Goal: Task Accomplishment & Management: Manage account settings

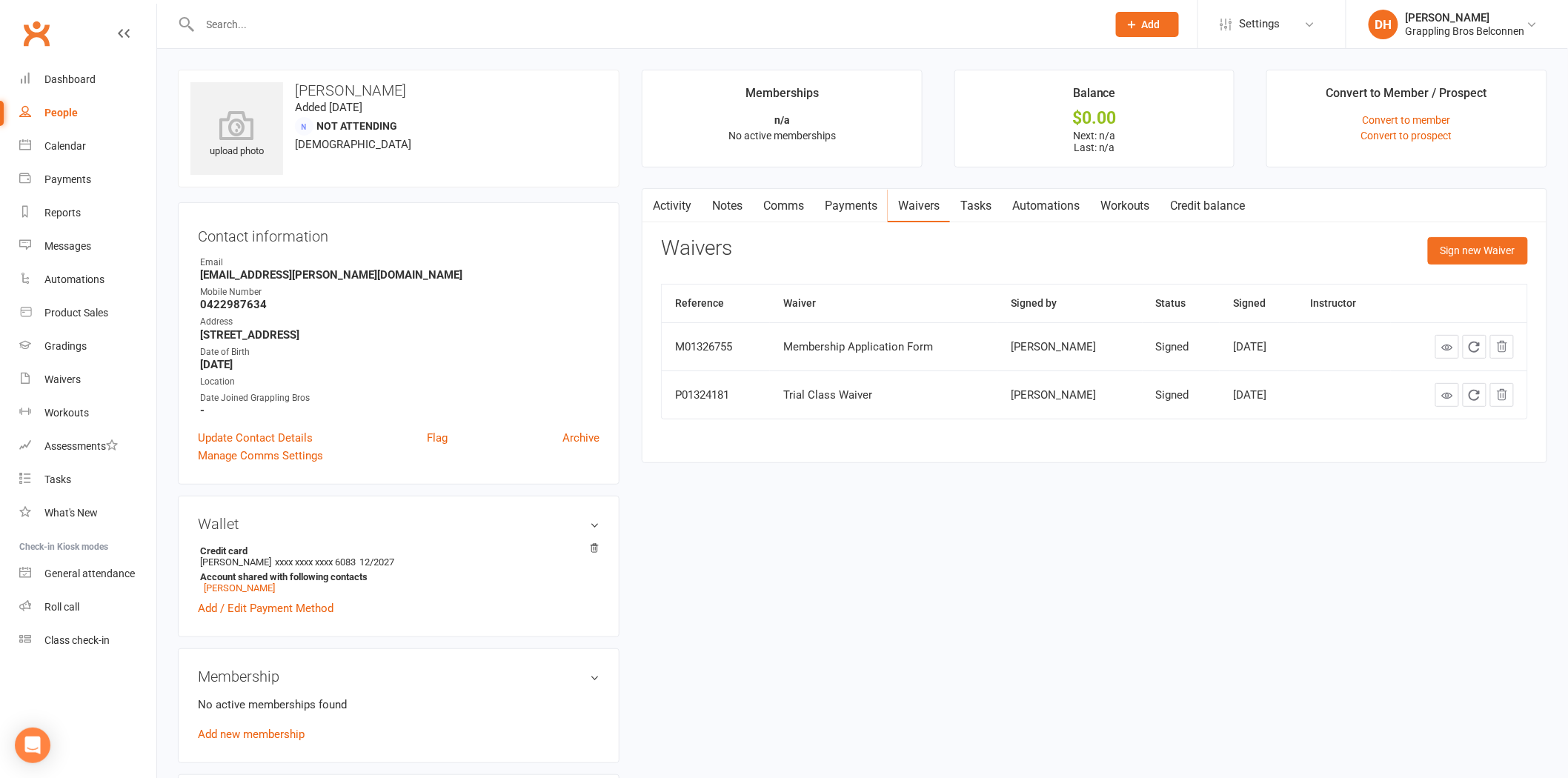
click at [292, 25] on input "text" at bounding box center [646, 24] width 901 height 21
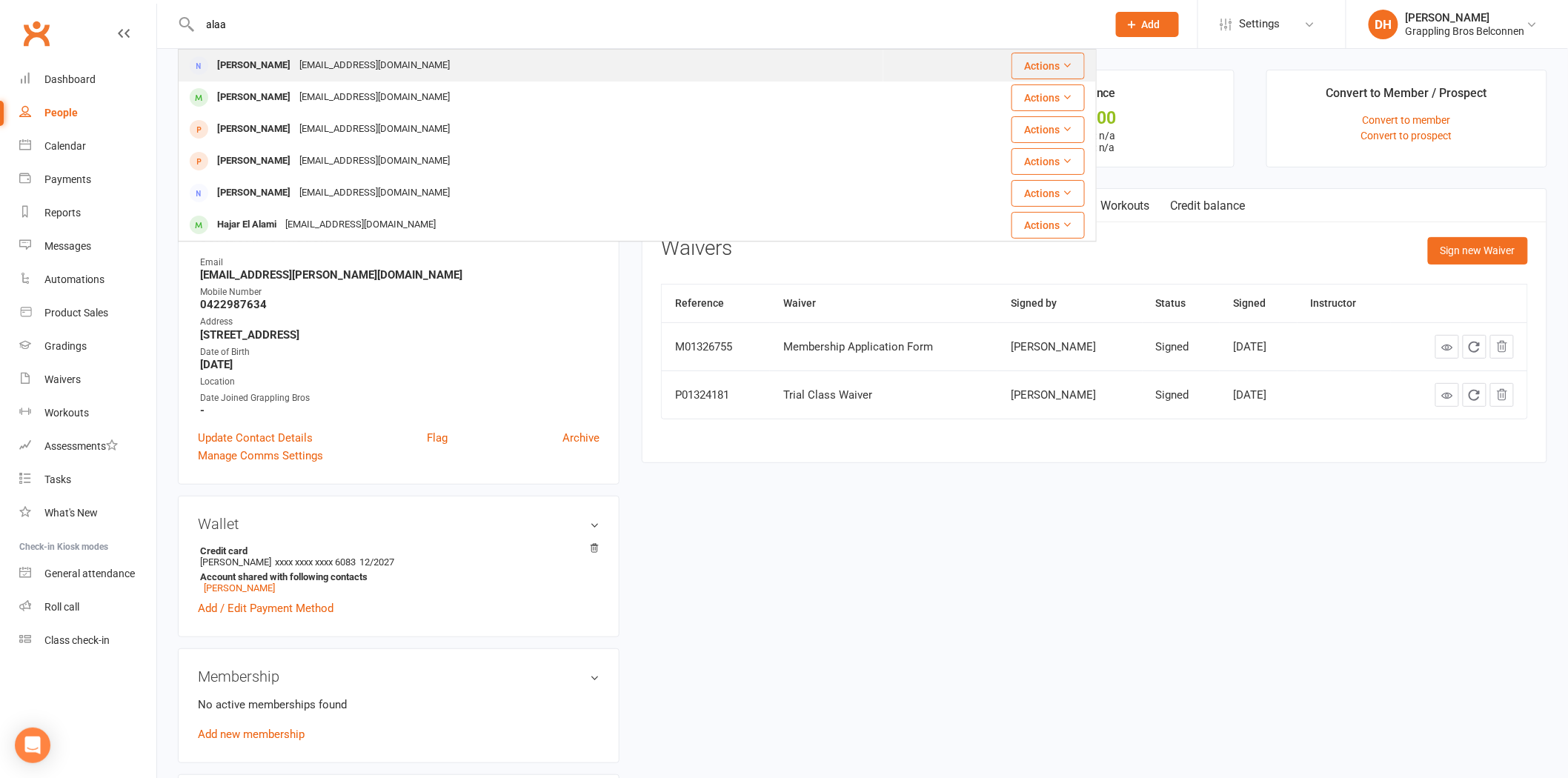
type input "alaa"
click at [338, 57] on div "[EMAIL_ADDRESS][DOMAIN_NAME]" at bounding box center [374, 66] width 159 height 21
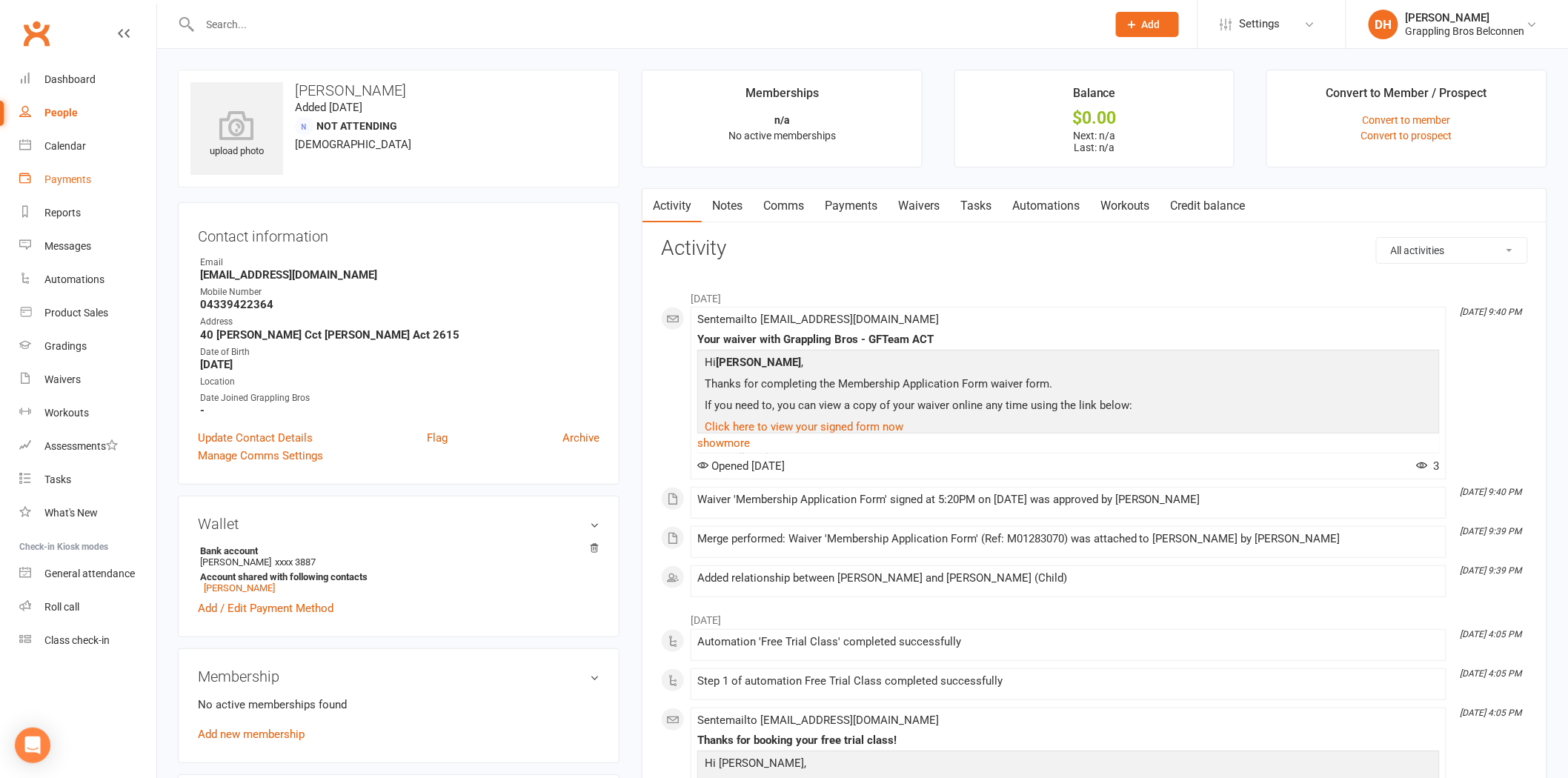
drag, startPoint x: 49, startPoint y: 167, endPoint x: 57, endPoint y: 166, distance: 8.1
click at [49, 167] on link "Payments" at bounding box center [88, 179] width 137 height 33
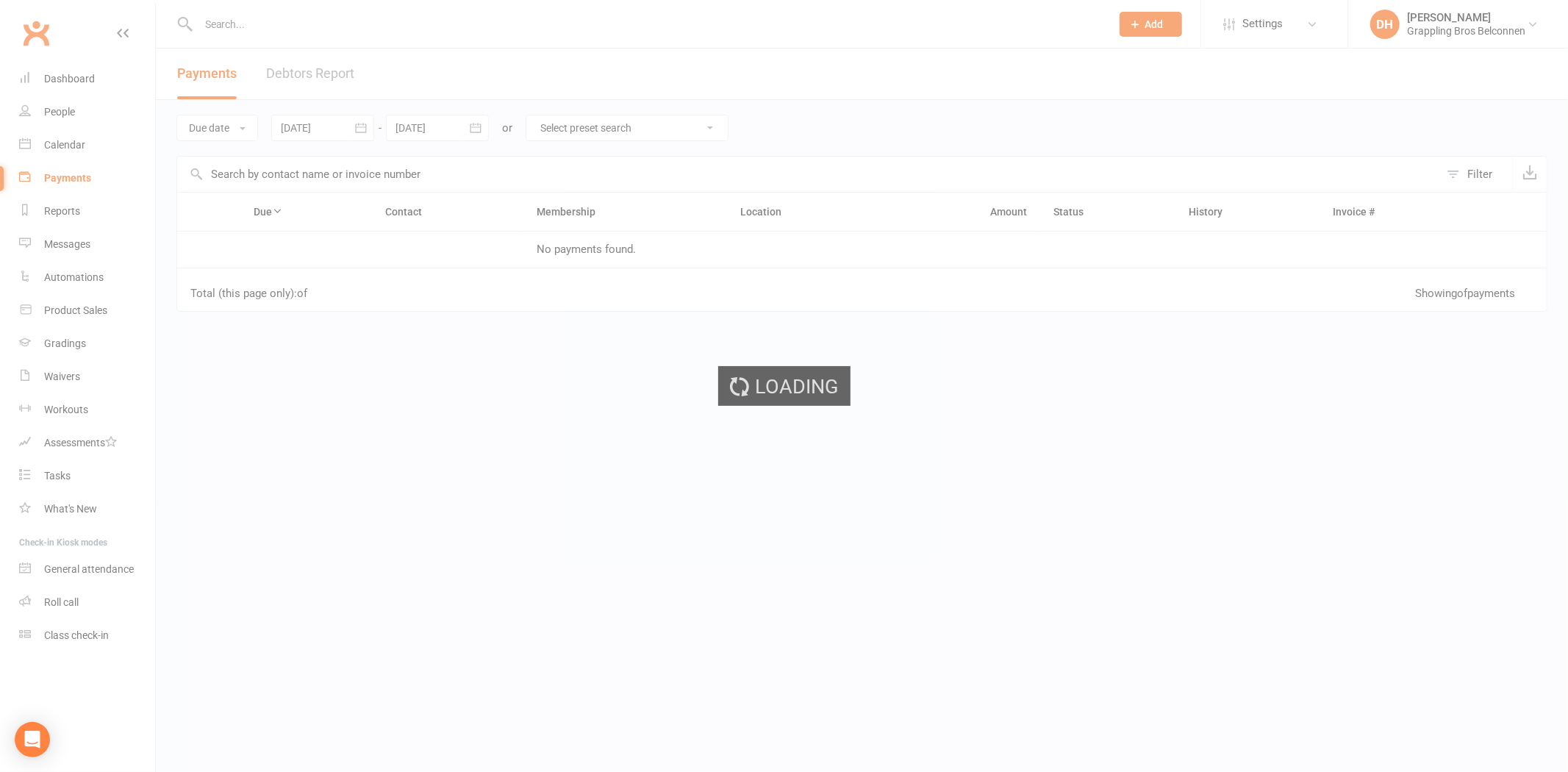
click at [313, 68] on div "Loading" at bounding box center [784, 386] width 1568 height 772
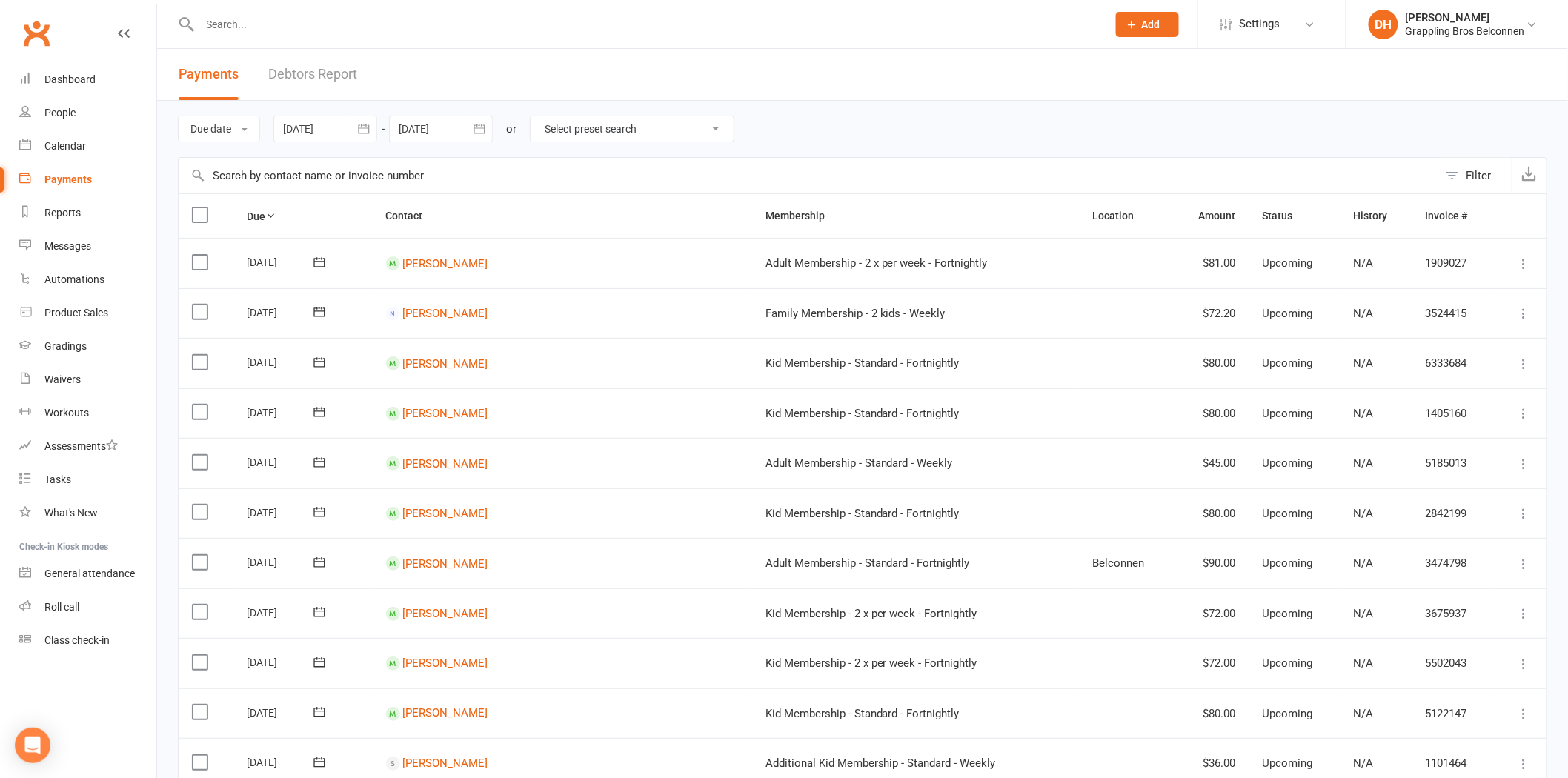
click at [315, 80] on link "Debtors Report" at bounding box center [313, 74] width 89 height 51
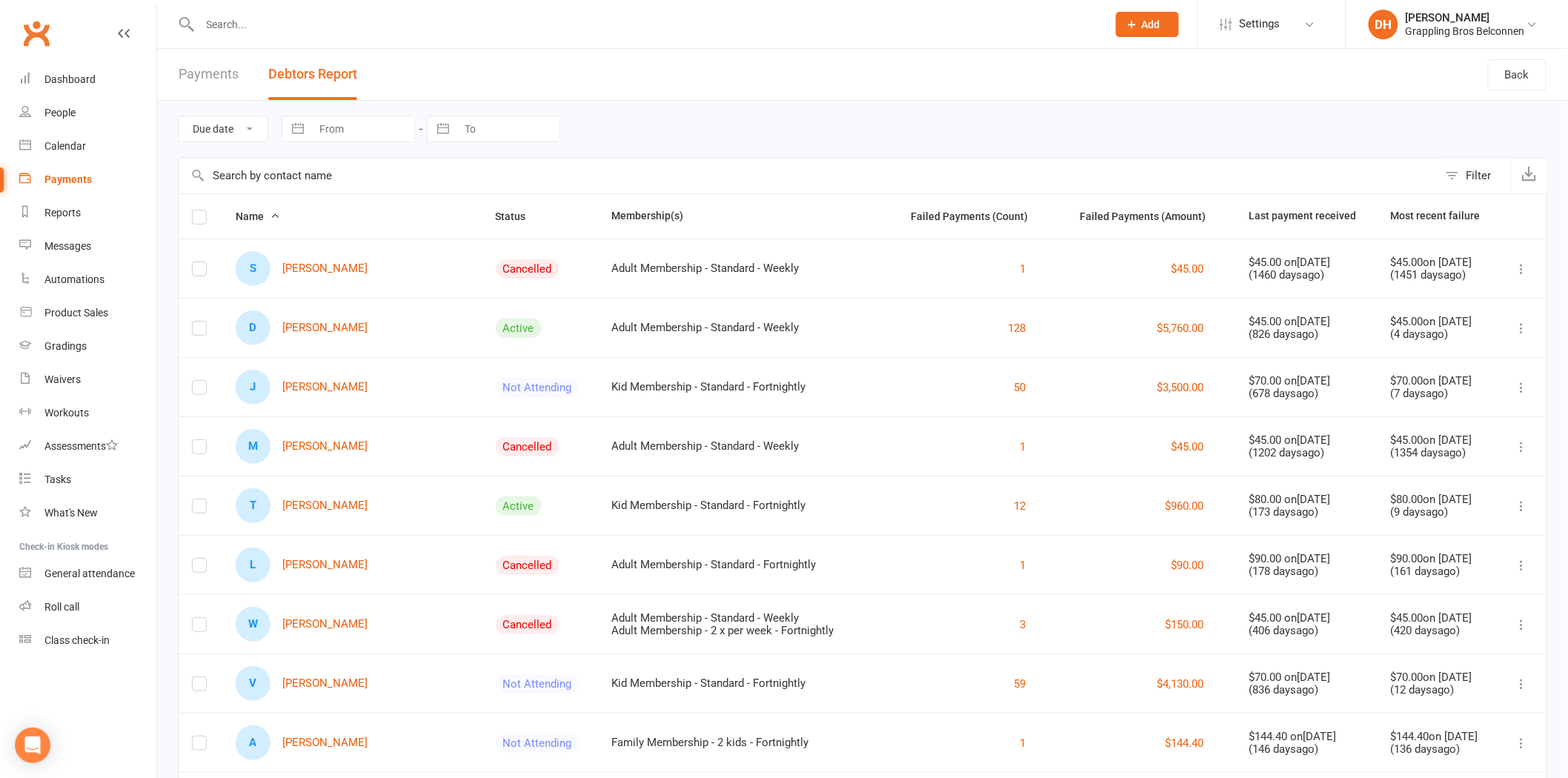
click at [285, 166] on input "text" at bounding box center [808, 175] width 1259 height 36
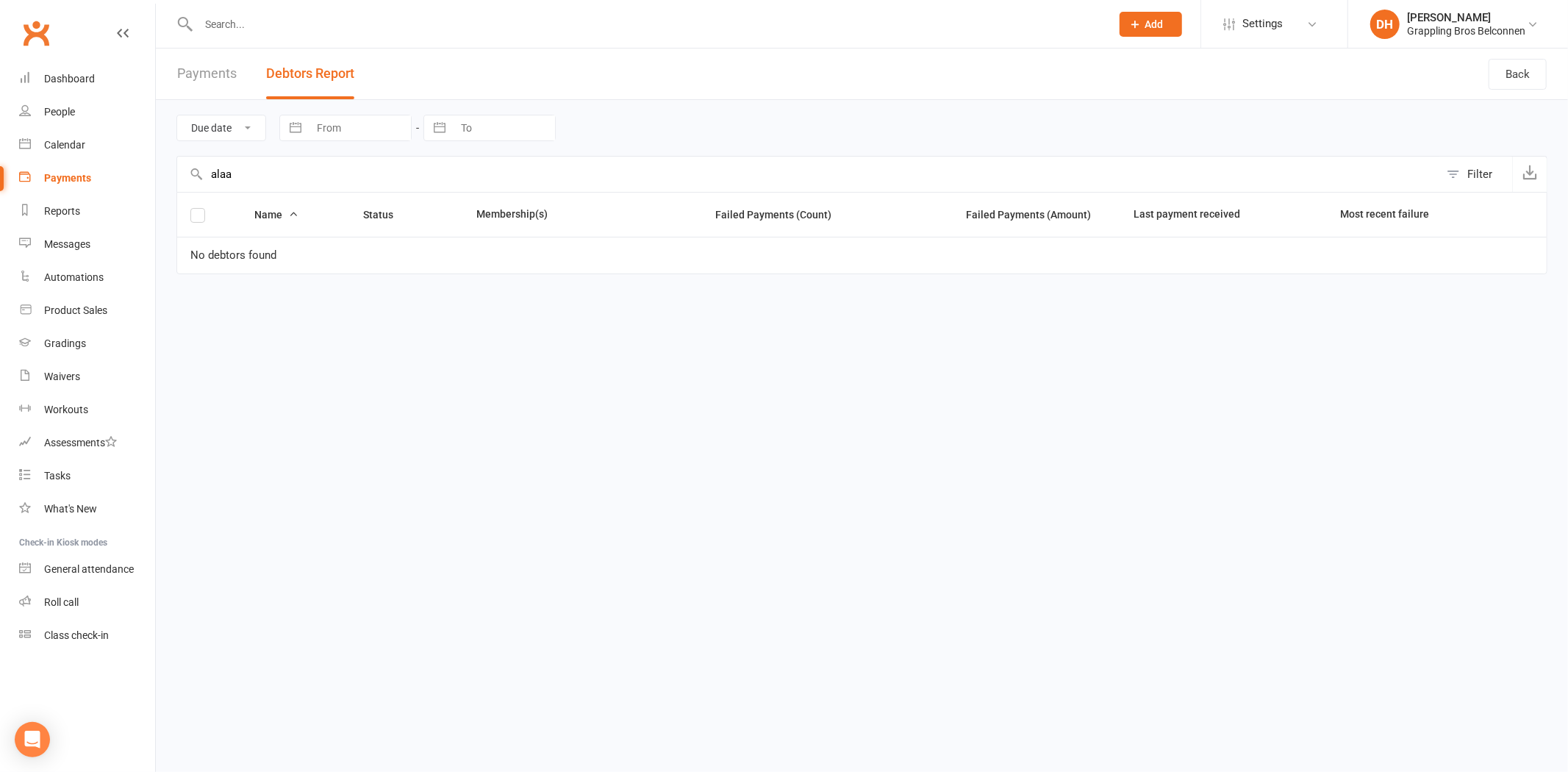
type input "alaa"
click at [250, 22] on input "text" at bounding box center [647, 24] width 906 height 21
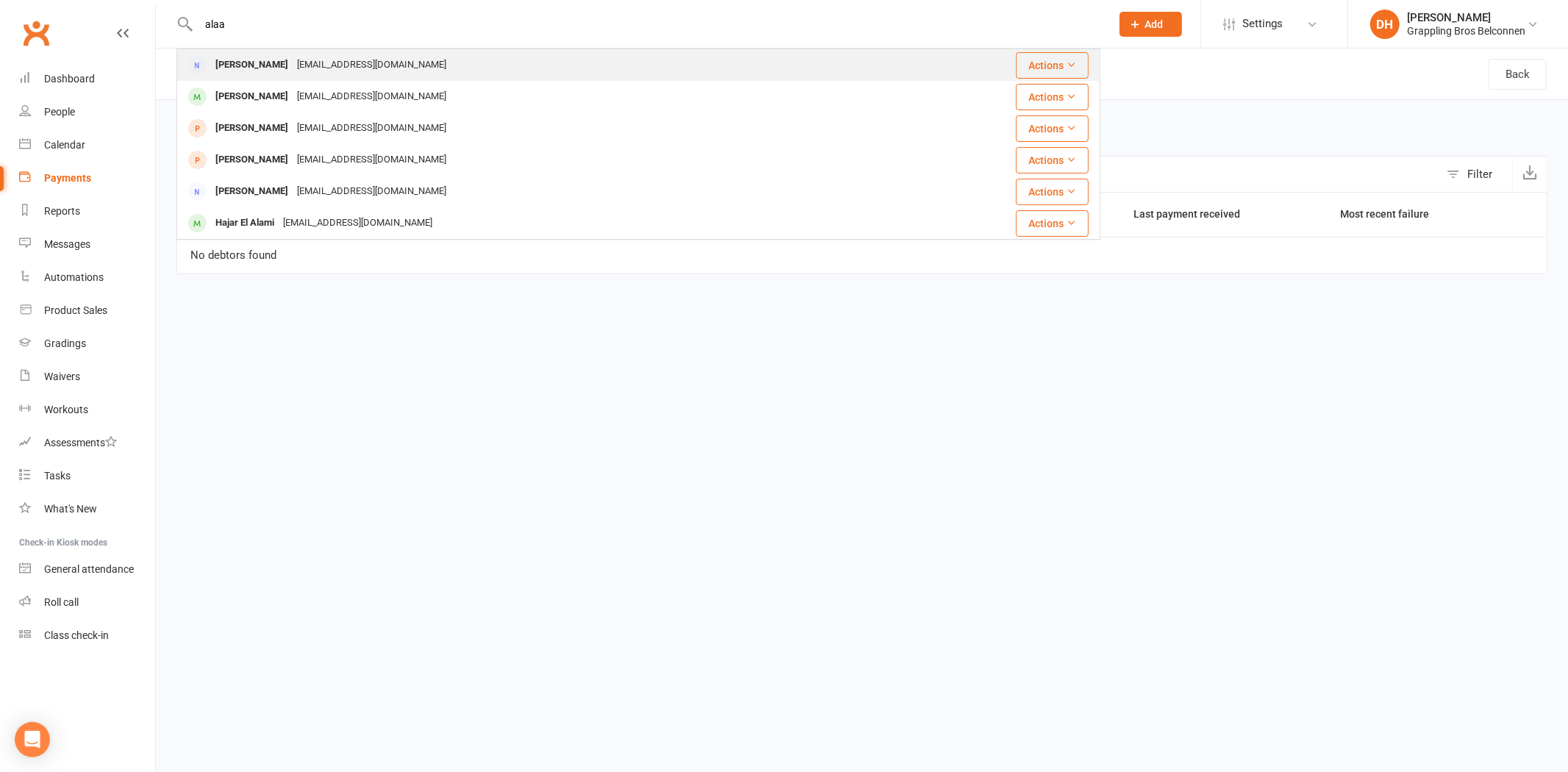
type input "alaa"
click at [292, 61] on div "[EMAIL_ADDRESS][DOMAIN_NAME]" at bounding box center [371, 65] width 158 height 21
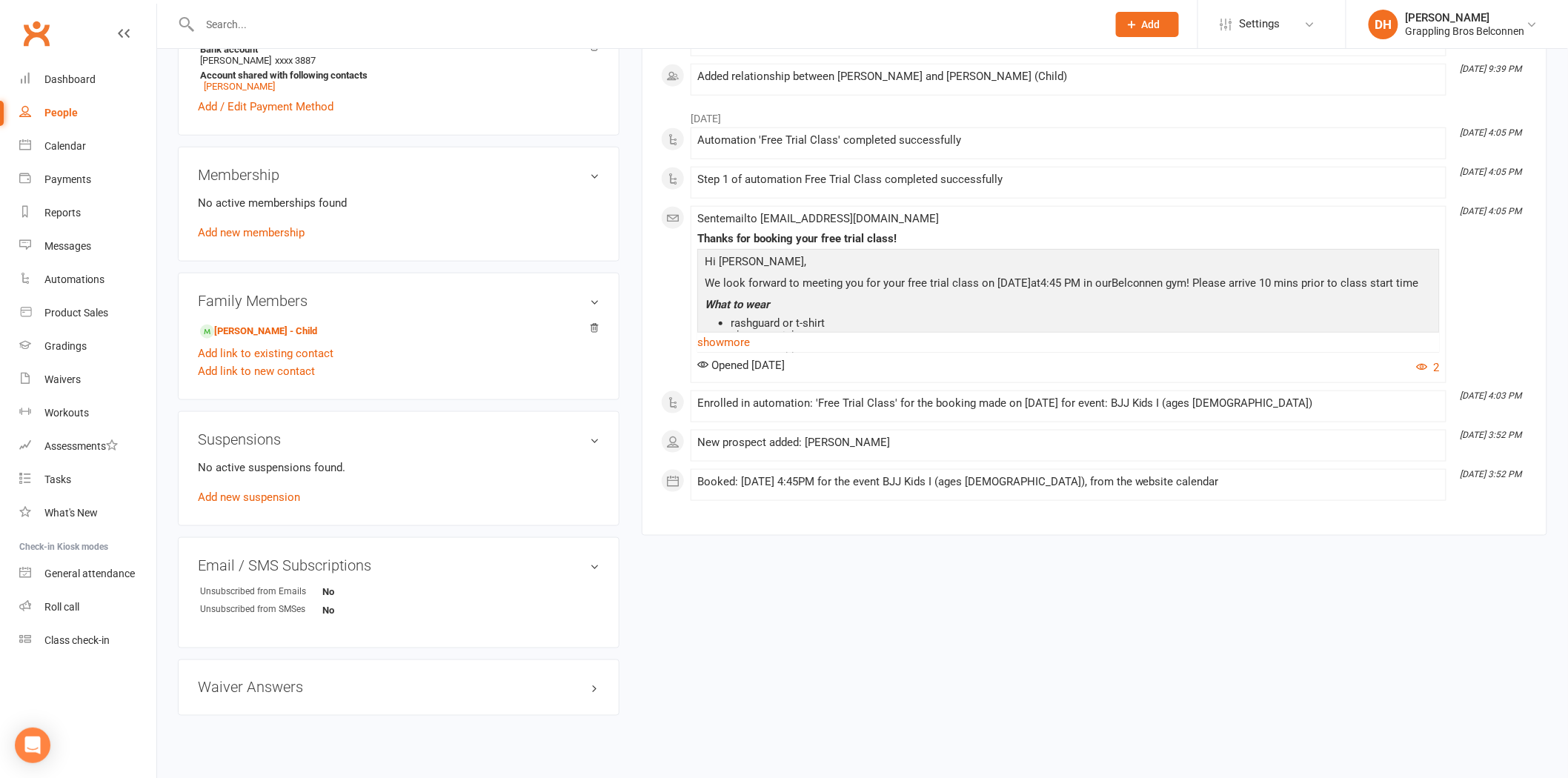
scroll to position [529, 0]
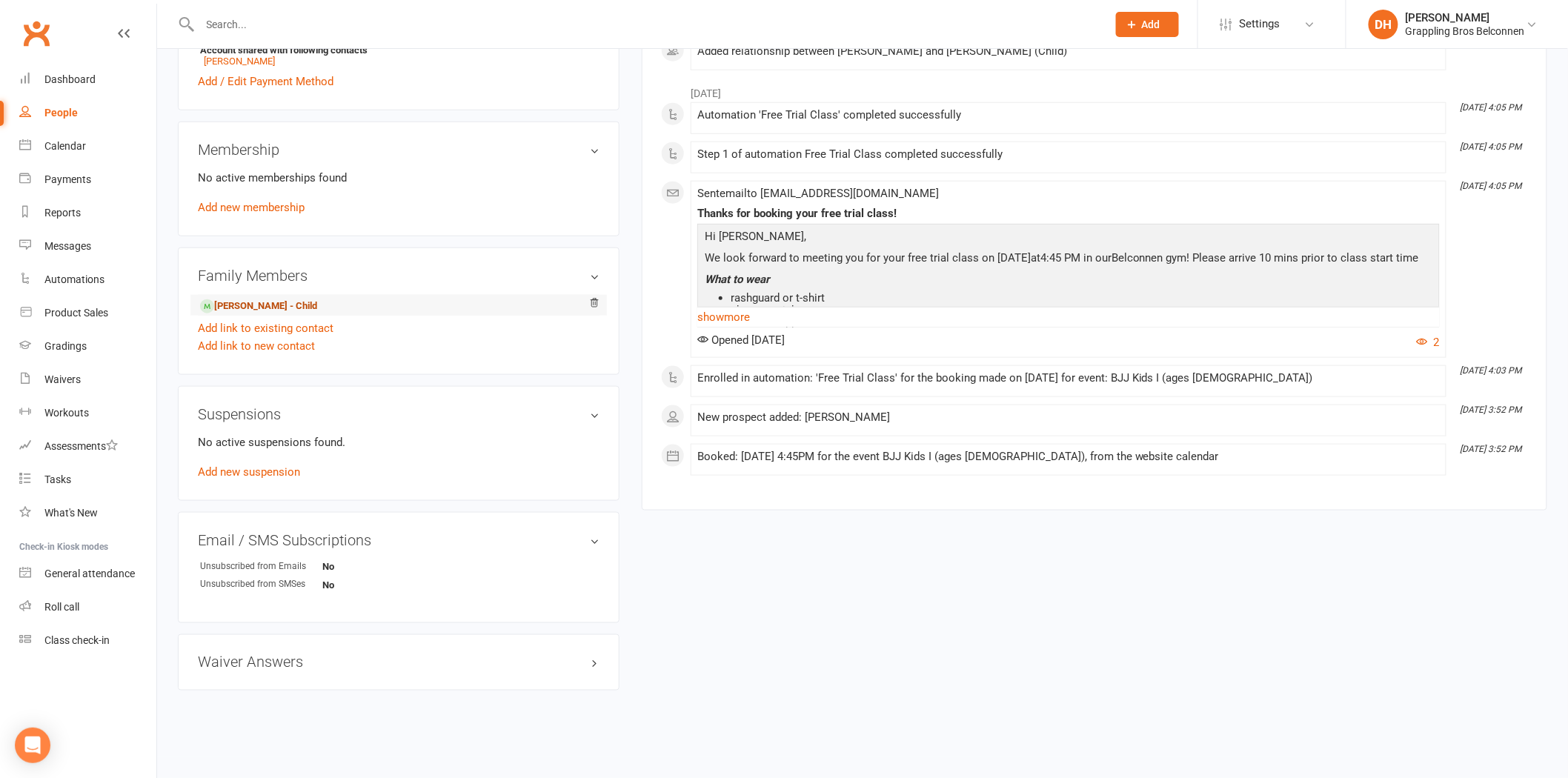
click at [289, 299] on link "[PERSON_NAME] - Child" at bounding box center [258, 306] width 117 height 15
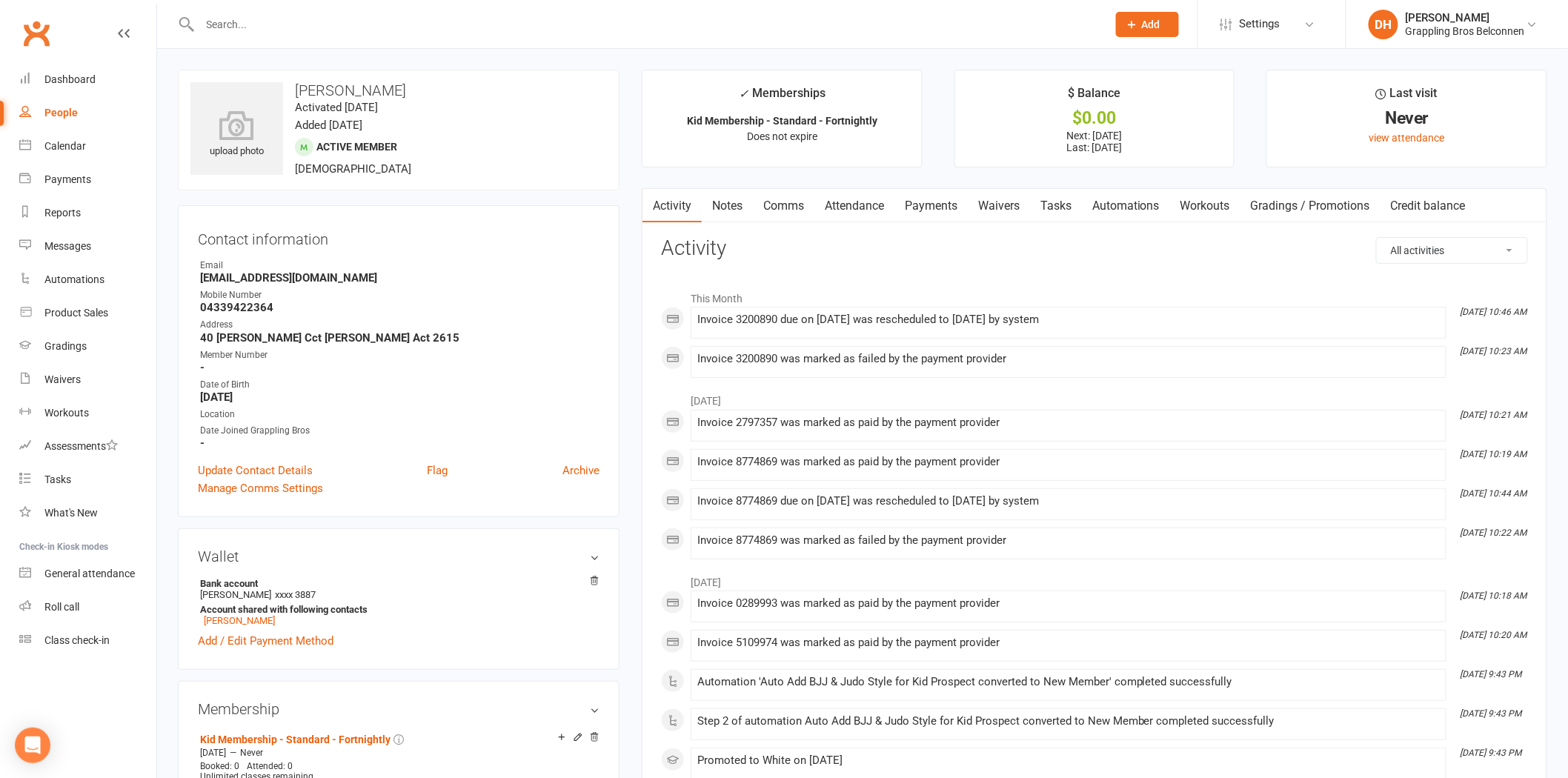
click at [932, 208] on link "Payments" at bounding box center [931, 206] width 73 height 34
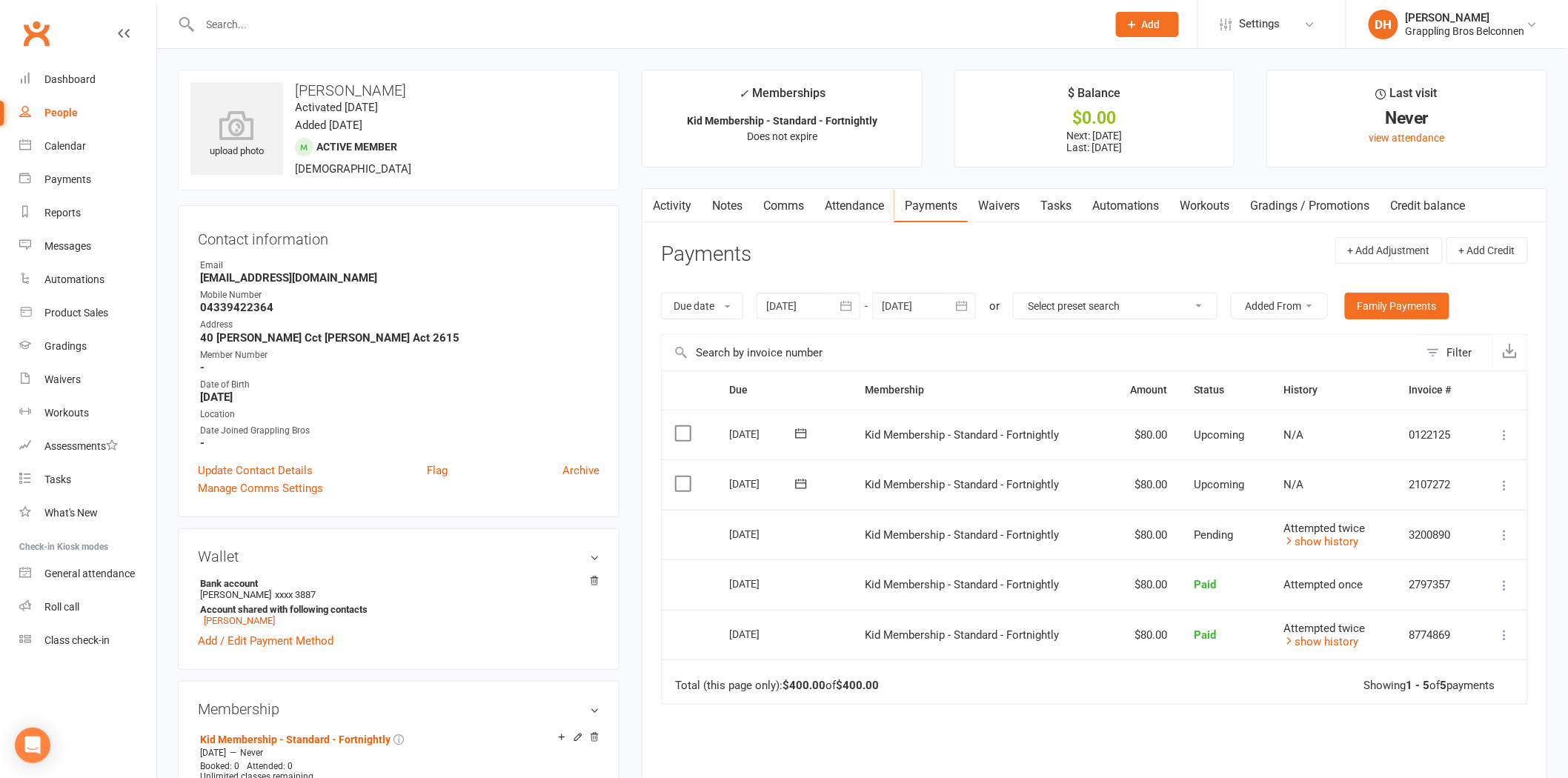
click at [803, 313] on div at bounding box center [809, 305] width 104 height 27
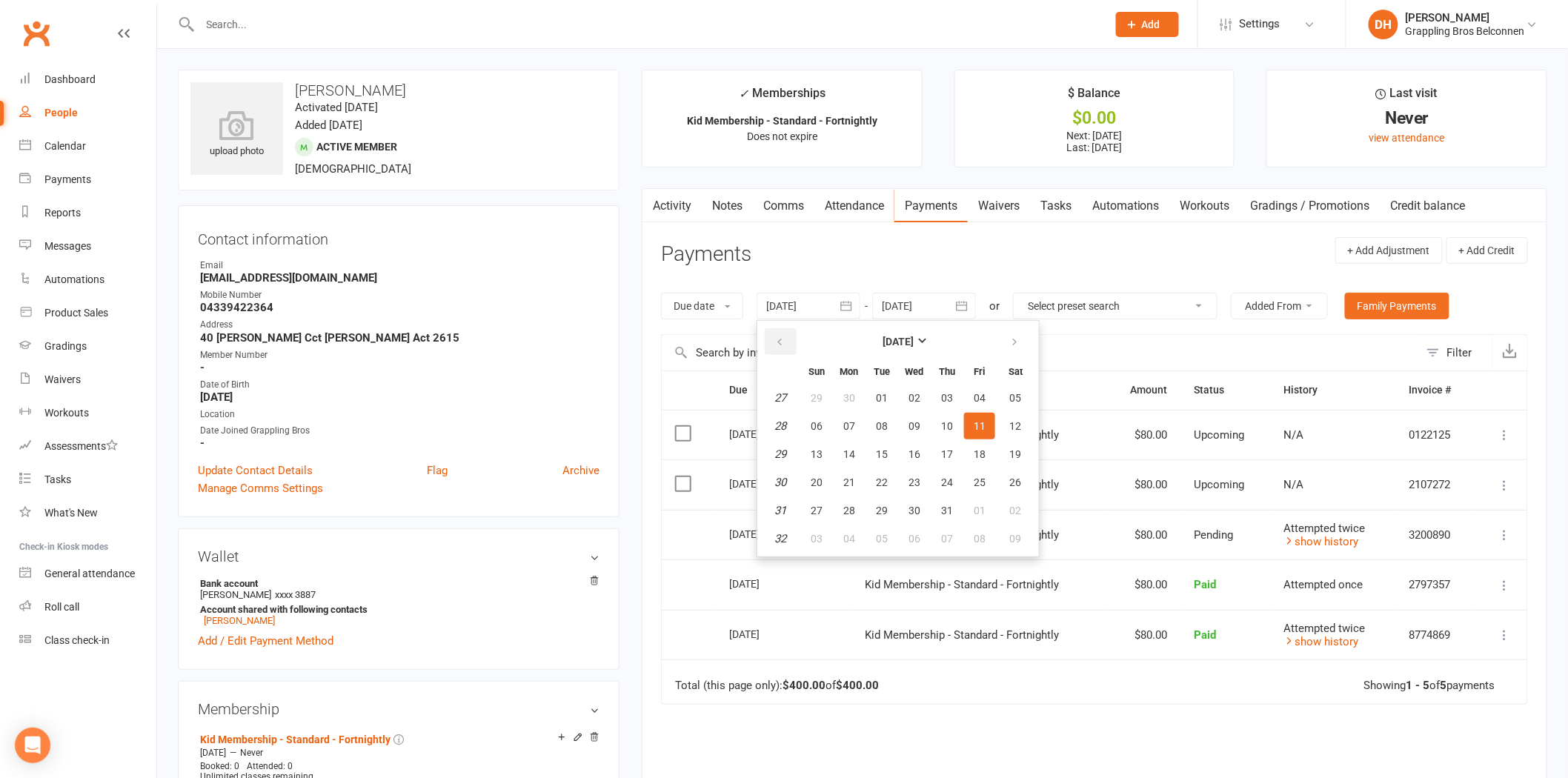
click at [782, 331] on button "button" at bounding box center [780, 341] width 32 height 27
click at [826, 395] on button "01" at bounding box center [816, 398] width 31 height 27
type input "[DATE]"
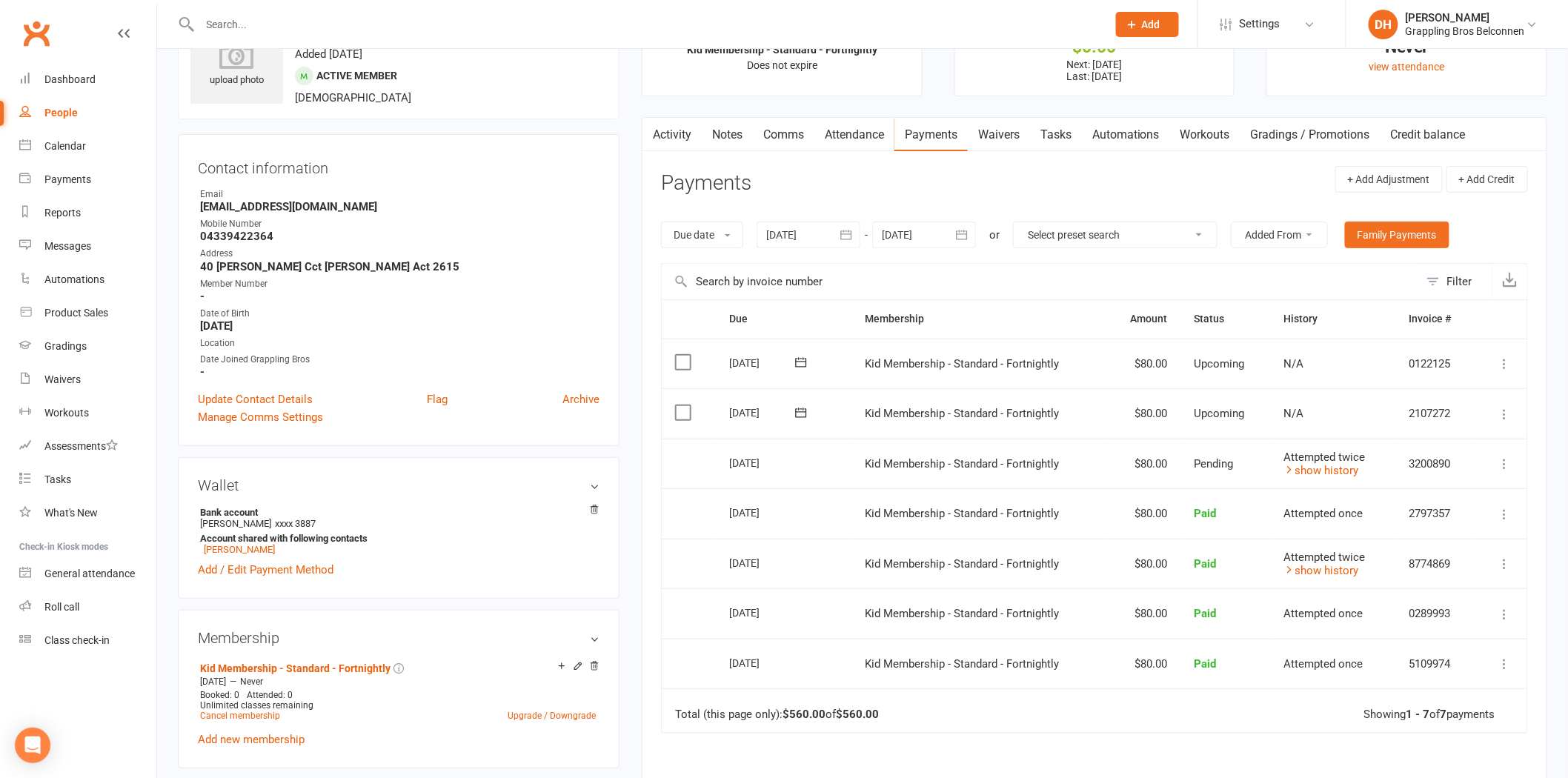
scroll to position [132, 0]
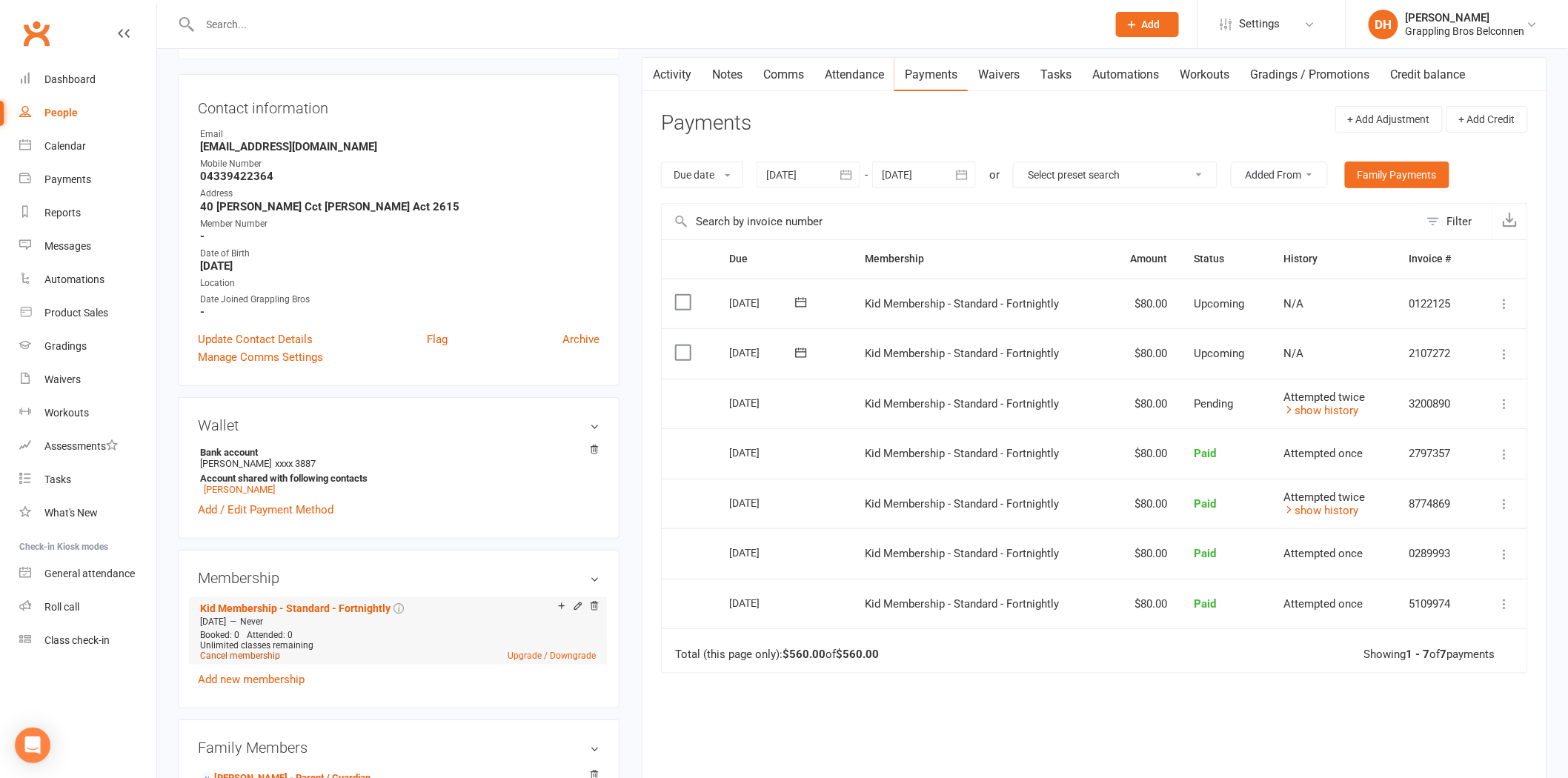
click at [233, 657] on link "Cancel membership" at bounding box center [240, 655] width 80 height 11
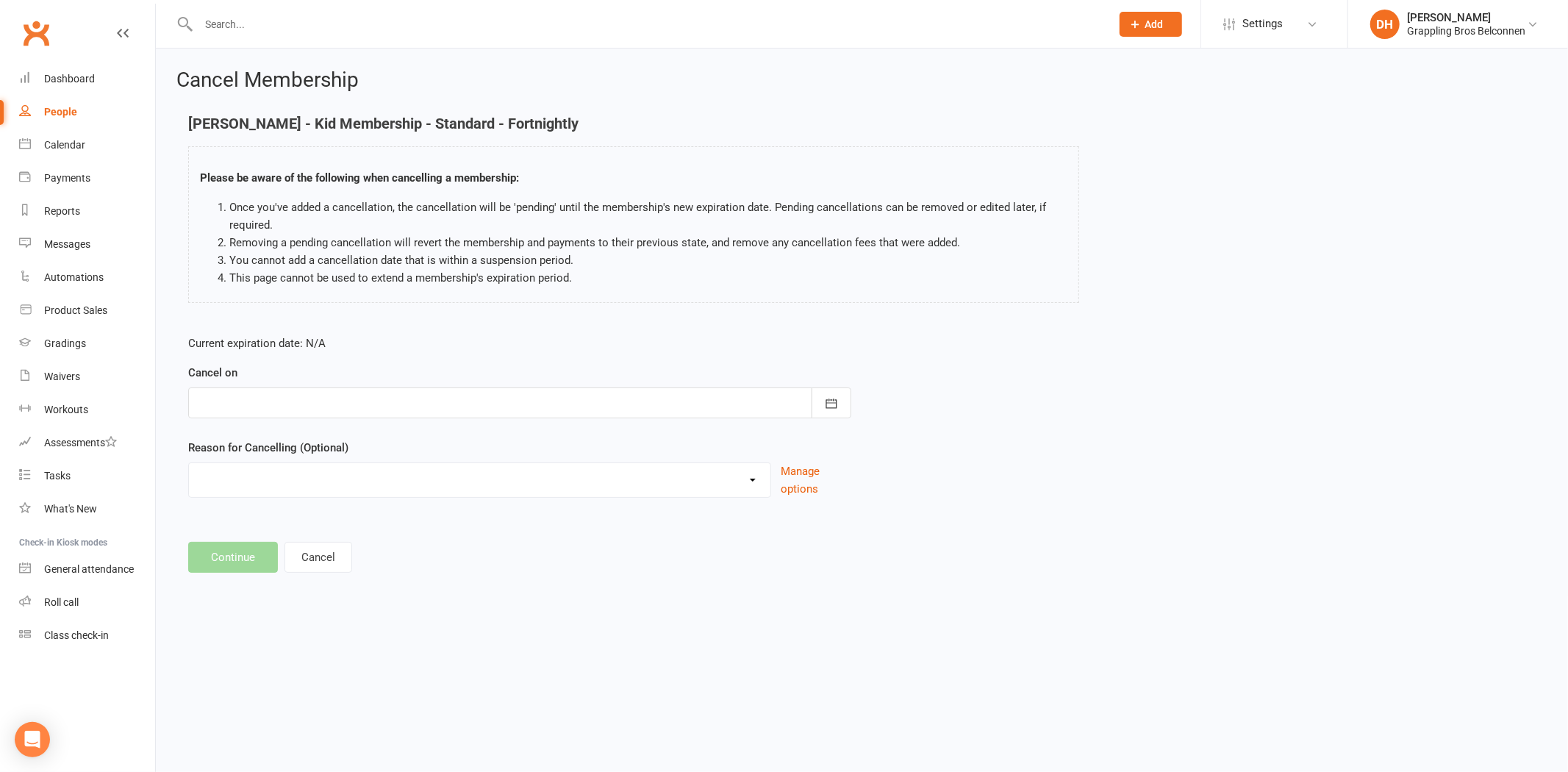
click at [333, 392] on div at bounding box center [520, 403] width 663 height 31
click at [274, 602] on span "25" at bounding box center [280, 608] width 12 height 12
type input "[DATE]"
click at [228, 479] on select "Holiday Injury Other reason" at bounding box center [480, 478] width 582 height 30
select select "2"
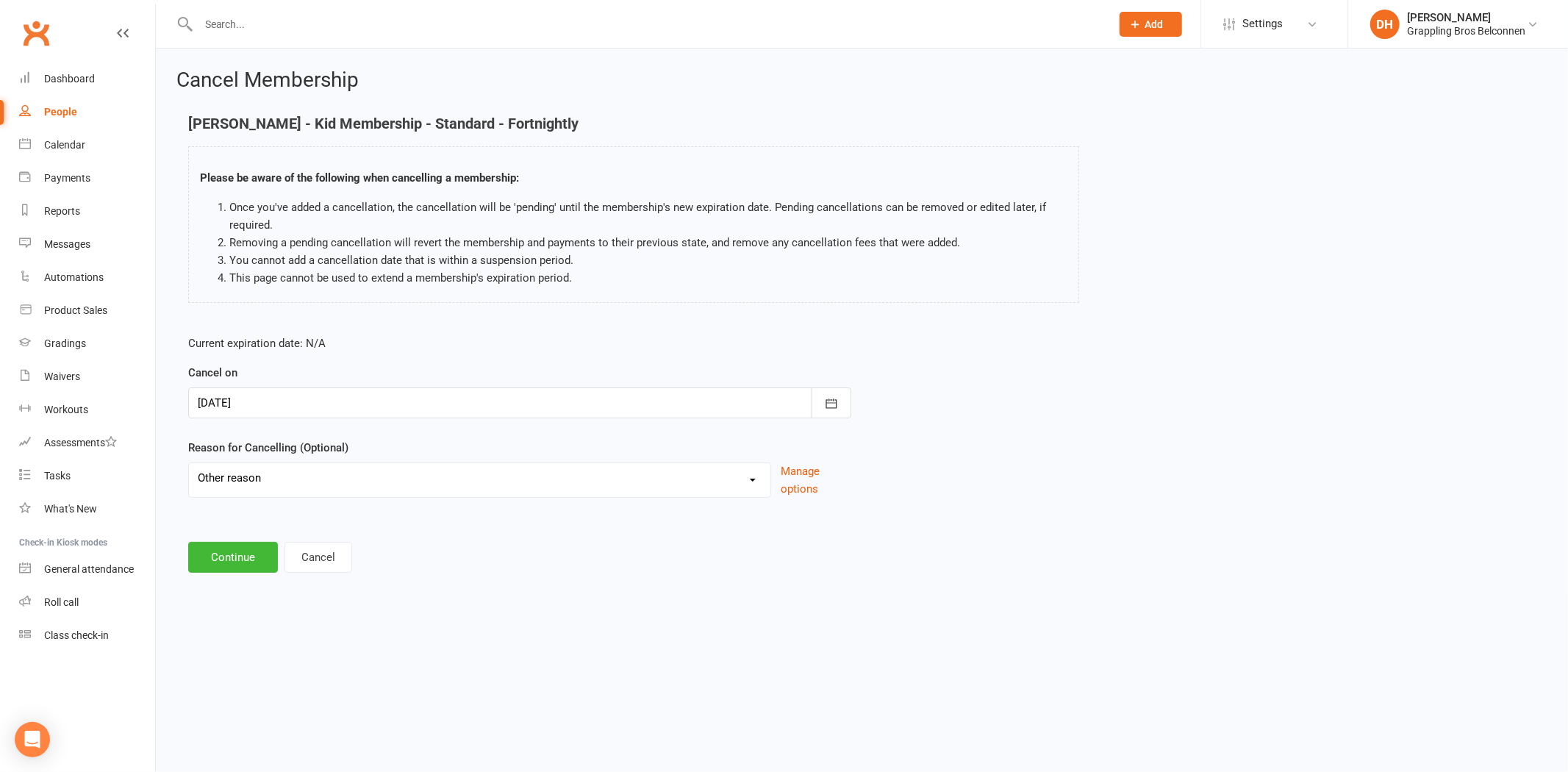
click at [189, 463] on select "Holiday Injury Other reason" at bounding box center [480, 478] width 582 height 30
click at [240, 554] on input at bounding box center [520, 558] width 663 height 31
type input "Son lost interest"
click at [253, 625] on button "Continue" at bounding box center [233, 633] width 89 height 31
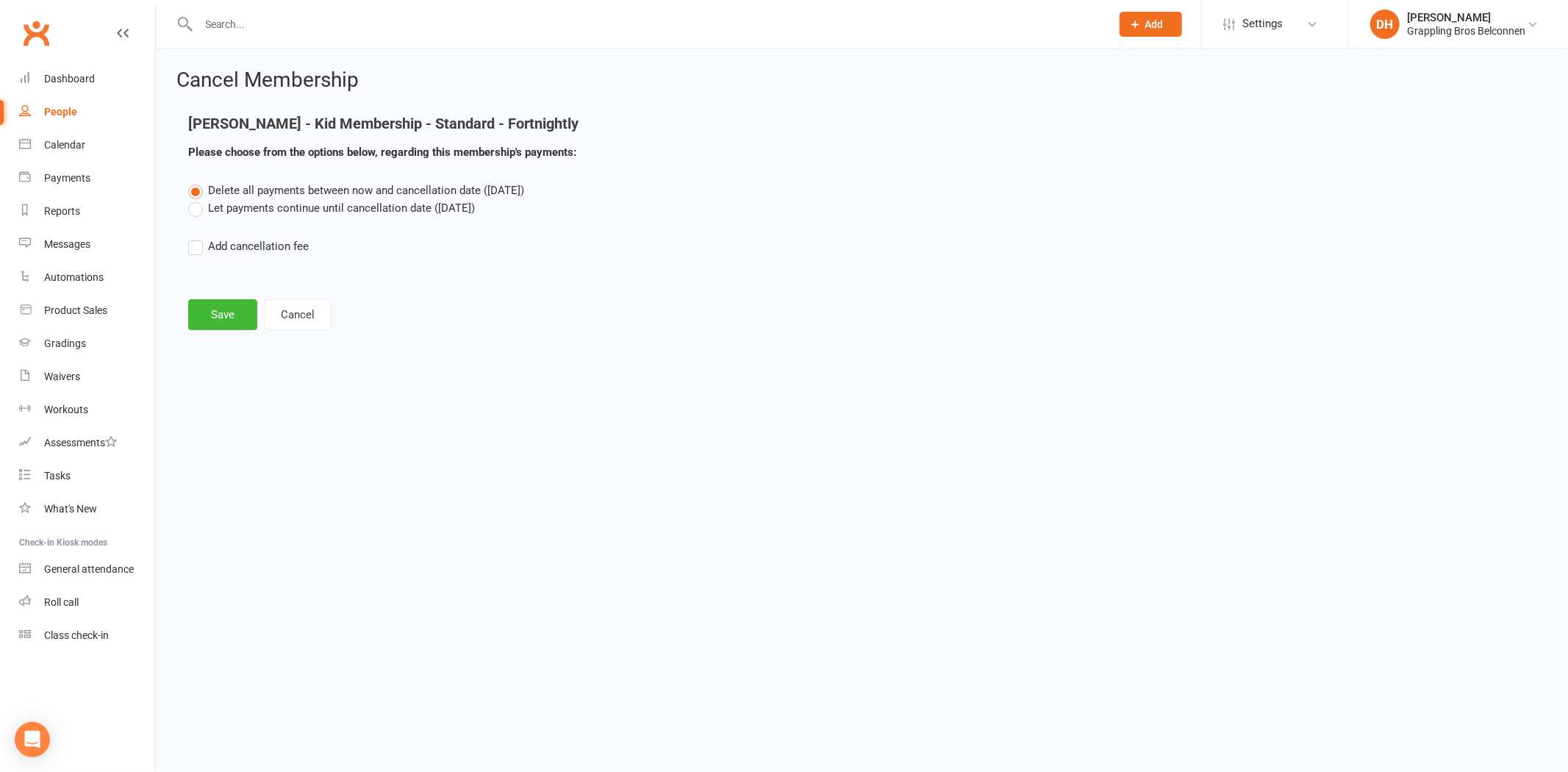
click at [261, 211] on label "Let payments continue until cancellation date ([DATE])" at bounding box center [332, 208] width 287 height 18
click at [197, 199] on input "Let payments continue until cancellation date ([DATE])" at bounding box center [193, 199] width 10 height 0
click at [212, 296] on main "[PERSON_NAME] - Kid Membership - Standard - Fortnightly Please choose from the …" at bounding box center [862, 222] width 1371 height 214
click at [212, 313] on button "Save" at bounding box center [223, 314] width 69 height 31
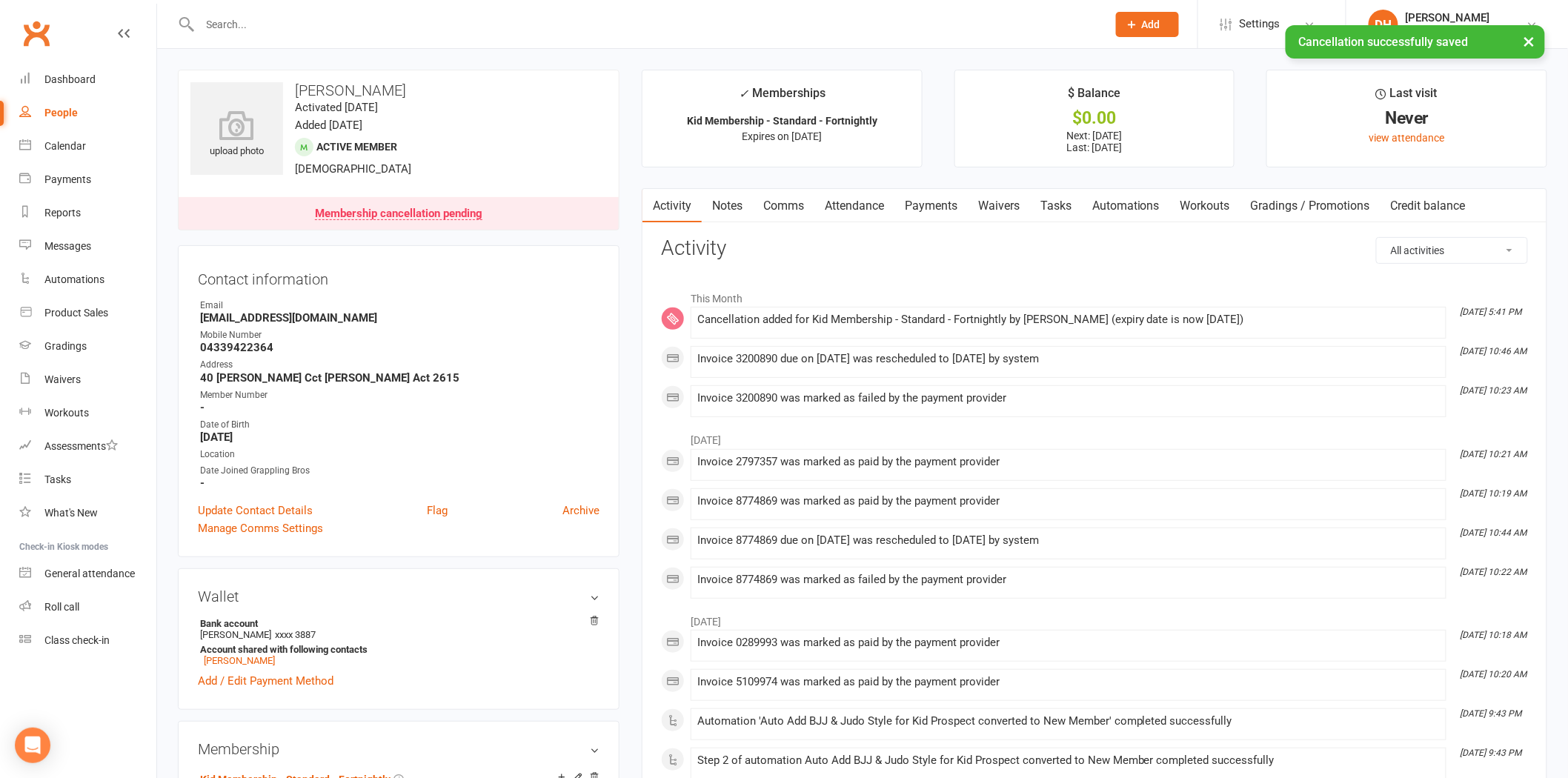
click at [948, 216] on link "Payments" at bounding box center [931, 206] width 73 height 34
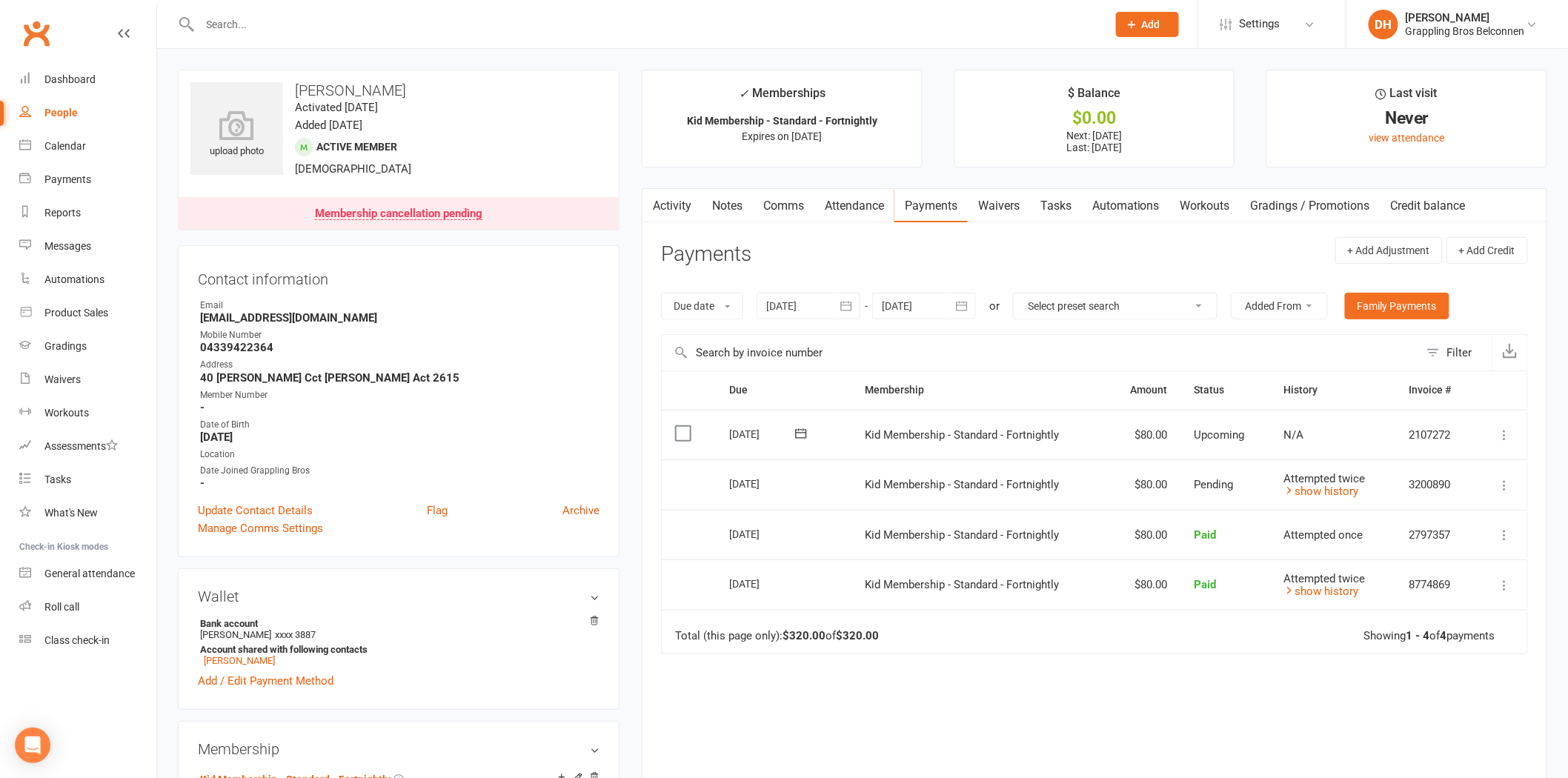
click at [1334, 503] on td "Attempted twice show history" at bounding box center [1333, 485] width 125 height 50
click at [1334, 497] on link "show history" at bounding box center [1320, 491] width 75 height 13
